Goal: Task Accomplishment & Management: Manage account settings

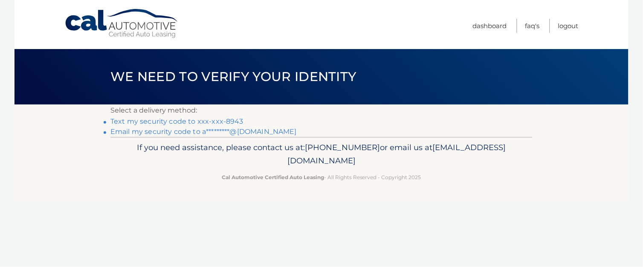
click at [234, 120] on link "Text my security code to xxx-xxx-8943" at bounding box center [176, 121] width 133 height 8
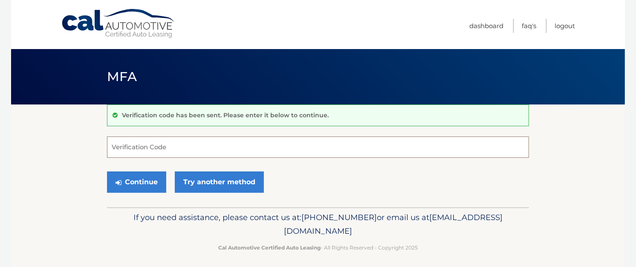
click at [156, 149] on input "Verification Code" at bounding box center [318, 146] width 422 height 21
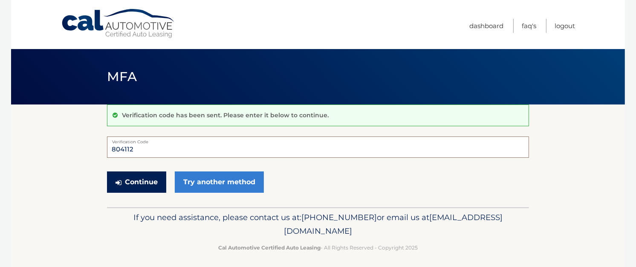
type input "804112"
click at [142, 184] on button "Continue" at bounding box center [136, 181] width 59 height 21
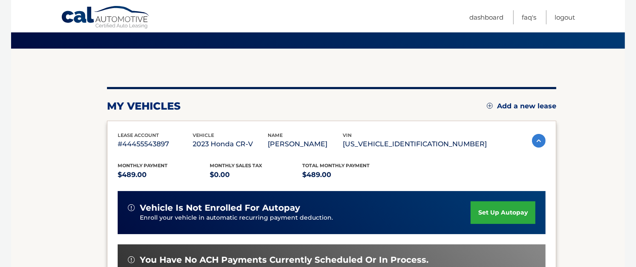
scroll to position [53, 0]
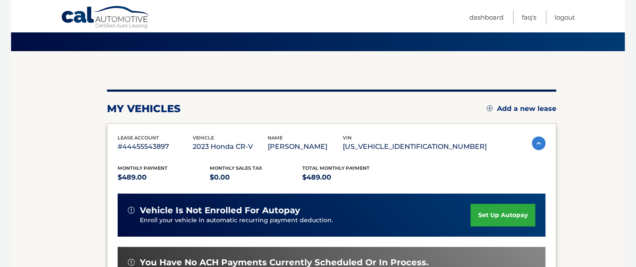
click at [522, 107] on link "Add a new lease" at bounding box center [521, 108] width 69 height 9
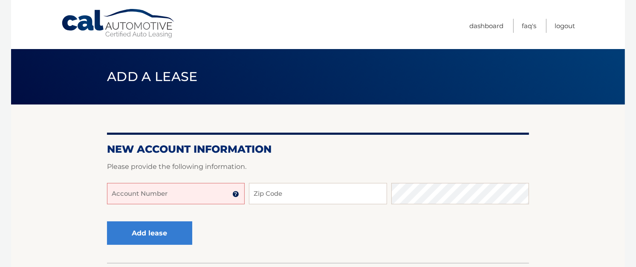
click at [172, 191] on input "Account Number" at bounding box center [176, 193] width 138 height 21
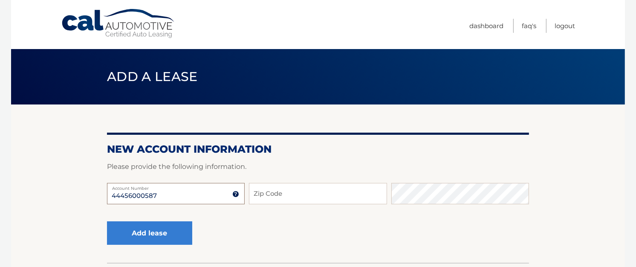
type input "44456000587"
click at [274, 196] on input "Zip Code" at bounding box center [318, 193] width 138 height 21
type input "11738"
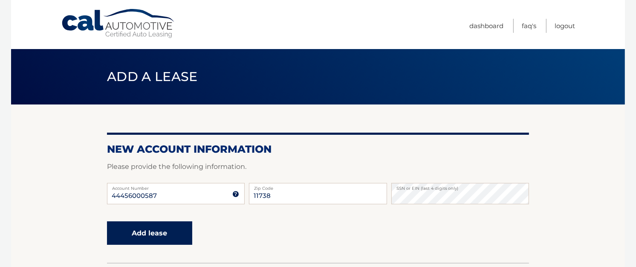
click at [138, 238] on button "Add lease" at bounding box center [149, 232] width 85 height 23
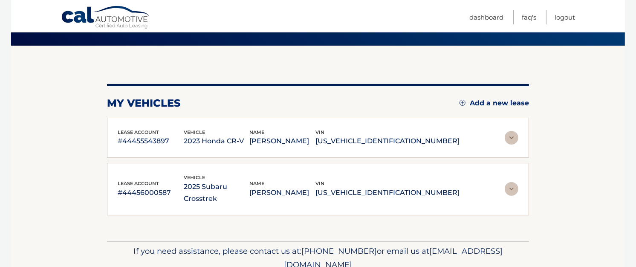
scroll to position [84, 0]
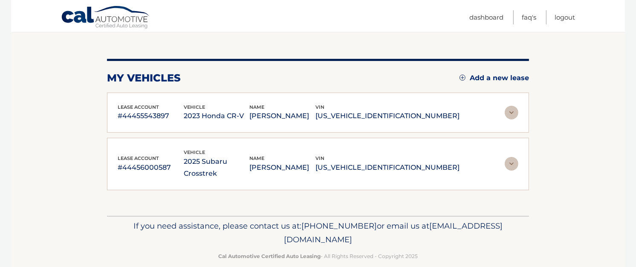
click at [514, 157] on img at bounding box center [512, 164] width 14 height 14
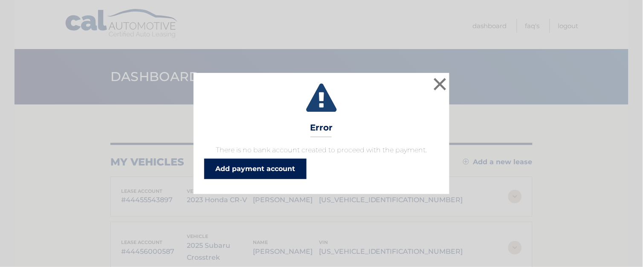
click at [273, 167] on link "Add payment account" at bounding box center [255, 169] width 102 height 20
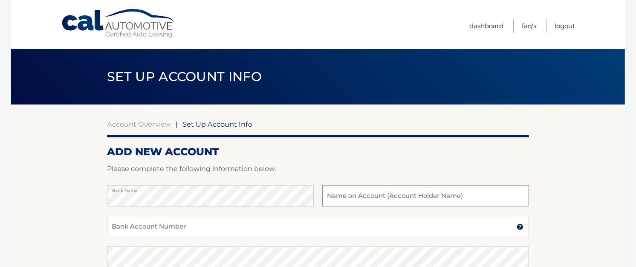
click at [355, 197] on input "text" at bounding box center [425, 195] width 207 height 21
type input "[PERSON_NAME]"
click at [221, 229] on input "Bank Account Number" at bounding box center [318, 226] width 422 height 21
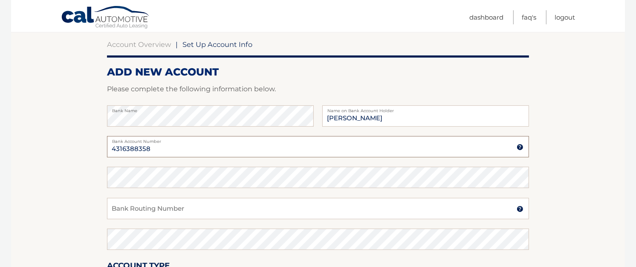
scroll to position [82, 0]
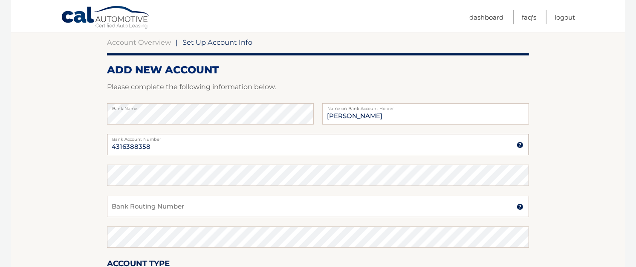
type input "4316388358"
click at [164, 208] on input "Bank Routing Number" at bounding box center [318, 206] width 422 height 21
type input "026013673"
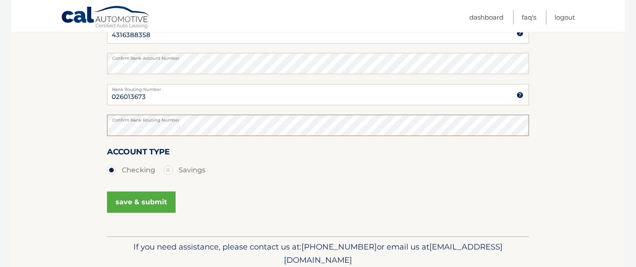
scroll to position [194, 0]
click at [142, 208] on button "save & submit" at bounding box center [141, 201] width 69 height 21
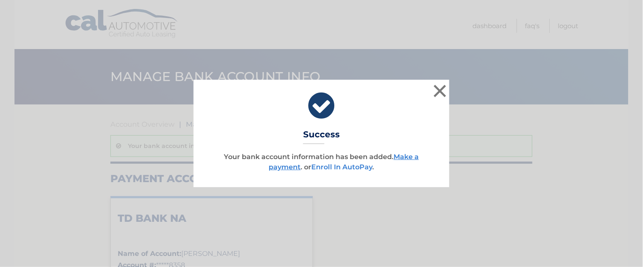
click at [332, 166] on link "Enroll In AutoPay" at bounding box center [342, 167] width 61 height 8
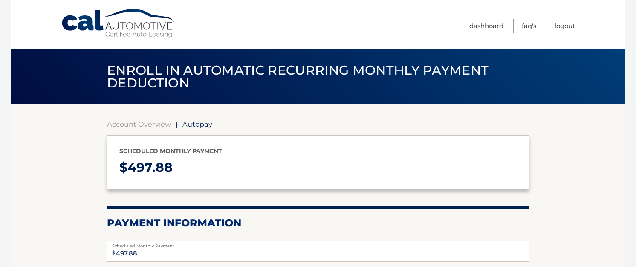
select select "N2VmZDBkZTItNDIzMS00NjM0LTkwMjctNjBmY2RlMGVjNGE4"
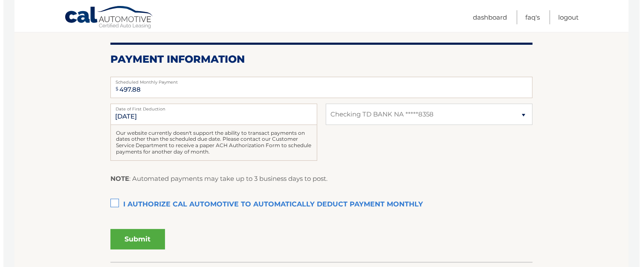
scroll to position [171, 0]
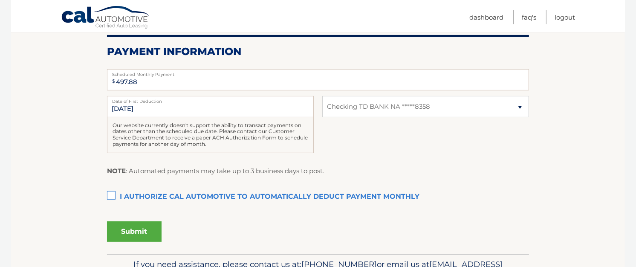
click at [107, 196] on label "I authorize cal automotive to automatically deduct payment monthly This checkbo…" at bounding box center [318, 196] width 422 height 17
click at [0, 0] on input "I authorize cal automotive to automatically deduct payment monthly This checkbo…" at bounding box center [0, 0] width 0 height 0
click at [114, 196] on label "I authorize cal automotive to automatically deduct payment monthly This checkbo…" at bounding box center [318, 196] width 422 height 17
click at [0, 0] on input "I authorize cal automotive to automatically deduct payment monthly This checkbo…" at bounding box center [0, 0] width 0 height 0
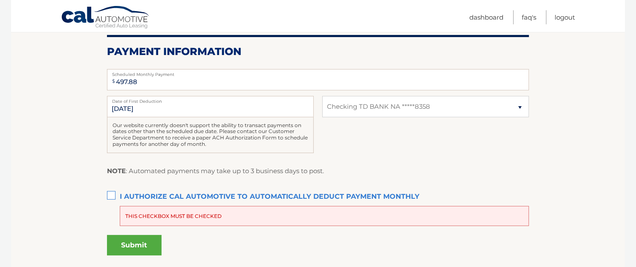
click at [112, 194] on label "I authorize cal automotive to automatically deduct payment monthly This checkbo…" at bounding box center [318, 196] width 422 height 17
click at [0, 0] on input "I authorize cal automotive to automatically deduct payment monthly This checkbo…" at bounding box center [0, 0] width 0 height 0
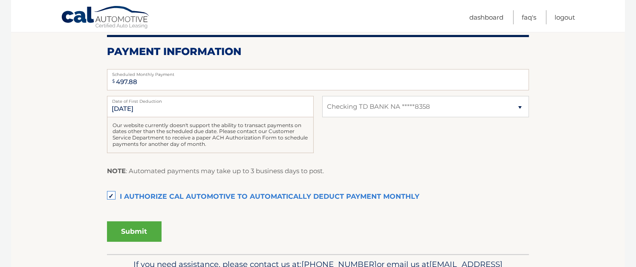
click at [144, 232] on button "Submit" at bounding box center [134, 231] width 55 height 20
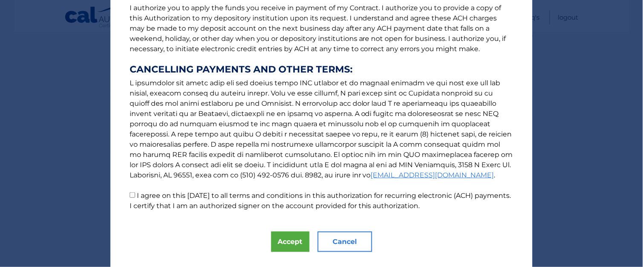
scroll to position [135, 0]
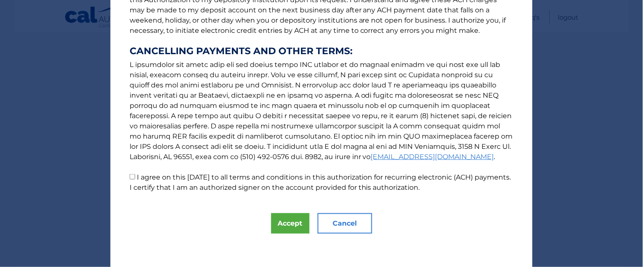
click at [130, 174] on input "I agree on this [DATE] to all terms and conditions in this authorization for re…" at bounding box center [133, 177] width 6 height 6
checkbox input "true"
click at [284, 222] on button "Accept" at bounding box center [290, 223] width 38 height 20
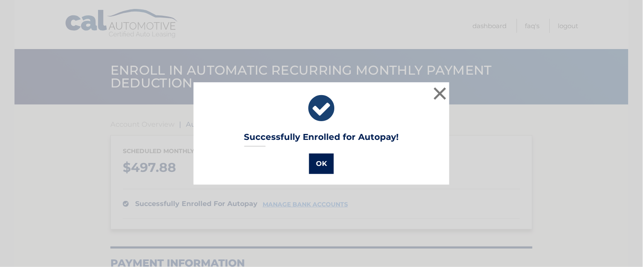
click at [318, 168] on button "OK" at bounding box center [321, 163] width 25 height 20
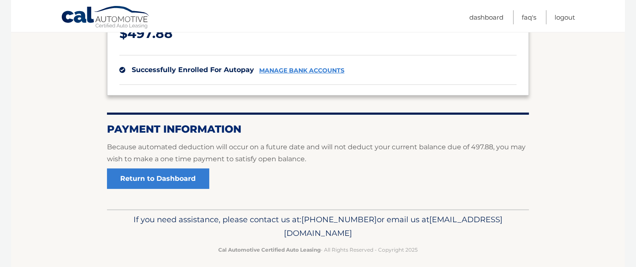
scroll to position [140, 0]
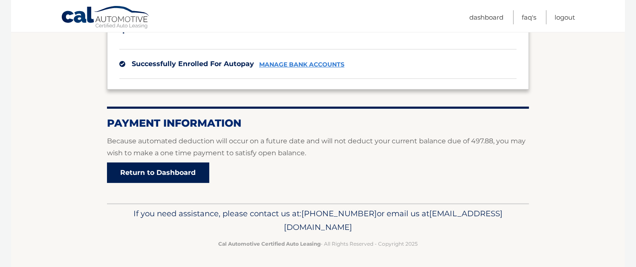
click at [174, 173] on link "Return to Dashboard" at bounding box center [158, 172] width 102 height 20
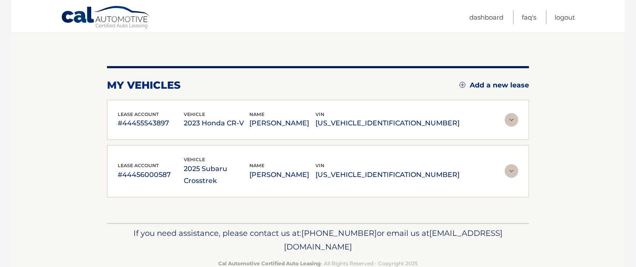
scroll to position [84, 0]
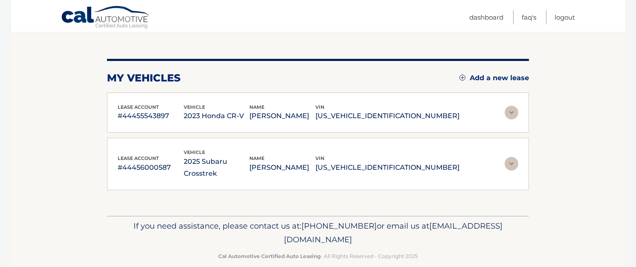
click at [510, 158] on img at bounding box center [512, 164] width 14 height 14
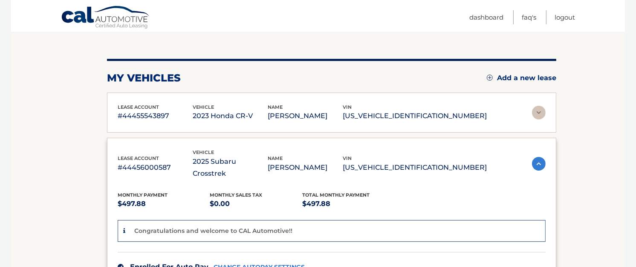
click at [534, 111] on img at bounding box center [539, 113] width 14 height 14
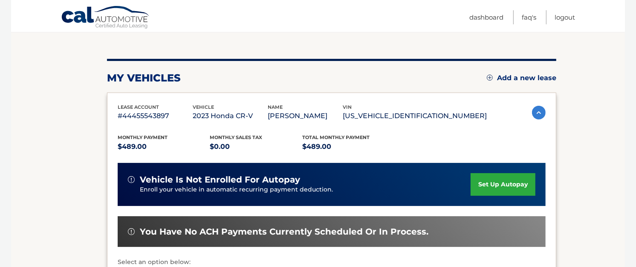
click at [534, 112] on img at bounding box center [539, 113] width 14 height 14
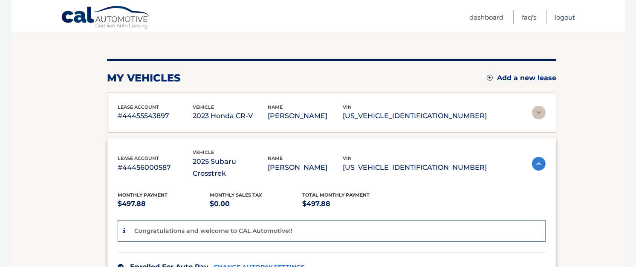
click at [568, 18] on link "Logout" at bounding box center [565, 17] width 20 height 14
